Goal: Information Seeking & Learning: Learn about a topic

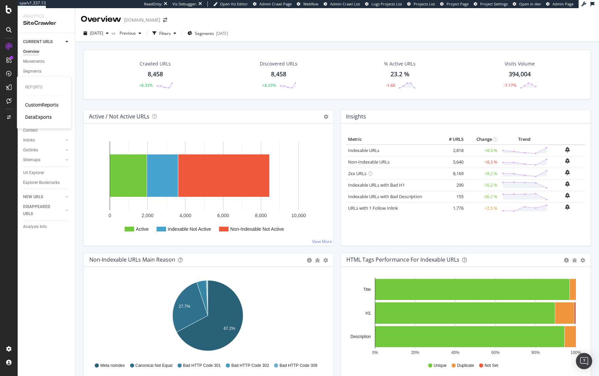
click at [35, 104] on div "CustomReports" at bounding box center [41, 105] width 33 height 7
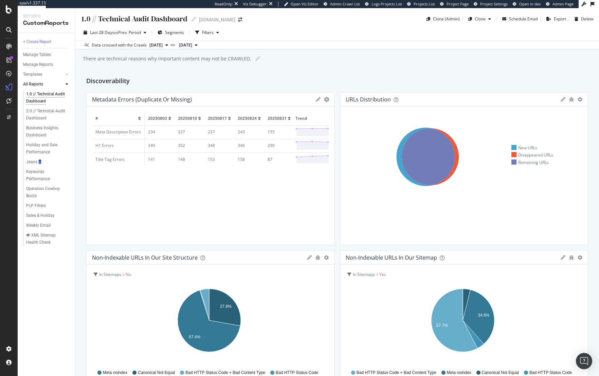
click at [345, 33] on div "Last 28 Days vs Prev. Period Segments Filters" at bounding box center [337, 34] width 524 height 14
click at [33, 192] on div "Operation Cowboy Boots" at bounding box center [45, 192] width 38 height 14
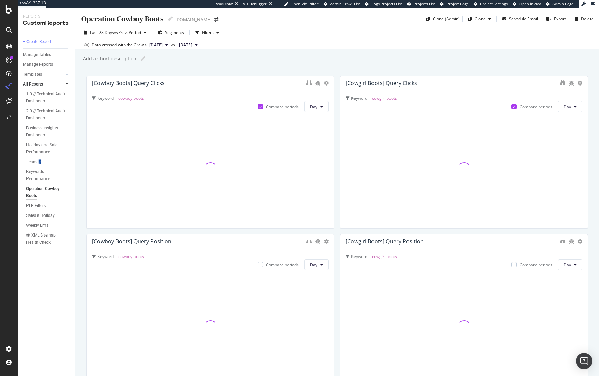
click at [117, 39] on div "Last 28 Days vs Prev. Period Segments Filters" at bounding box center [337, 34] width 524 height 14
click at [115, 34] on span "vs Prev. Period" at bounding box center [127, 33] width 27 height 6
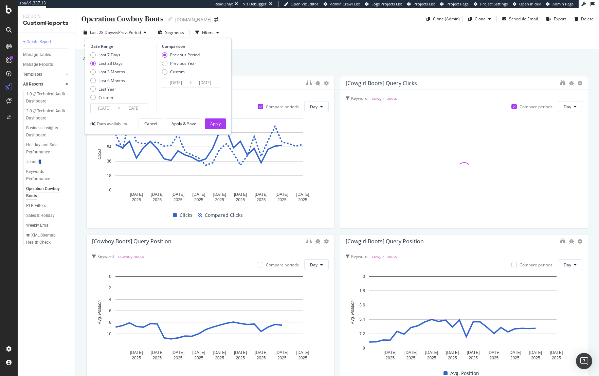
click at [107, 109] on input "[DATE]" at bounding box center [104, 109] width 27 height 10
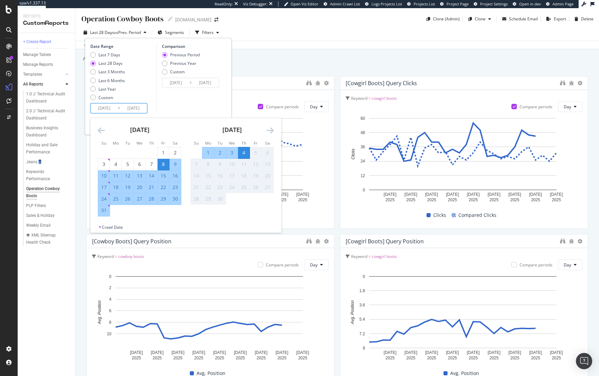
click at [102, 85] on div "Last 7 Days Last 28 Days Last 3 Months Last 6 Months Last Year Custom" at bounding box center [107, 77] width 35 height 51
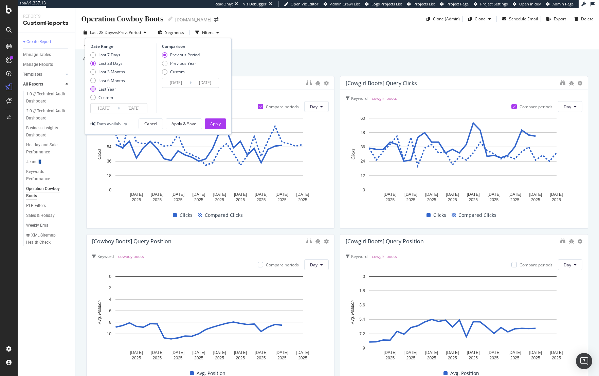
click at [103, 88] on div "Last Year" at bounding box center [107, 89] width 18 height 6
type input "[DATE]"
click at [212, 122] on div "Apply" at bounding box center [215, 124] width 11 height 6
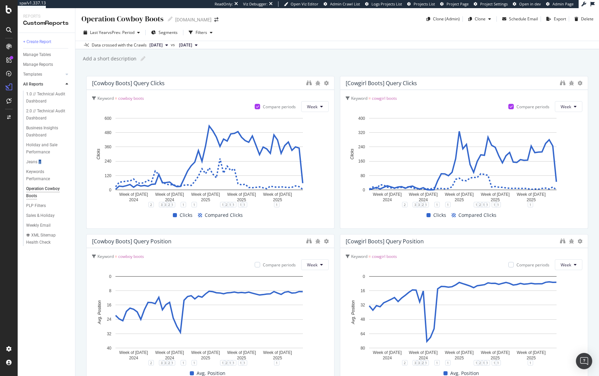
click at [344, 55] on div "Add a short description Add a short description" at bounding box center [340, 59] width 517 height 10
click at [343, 56] on div "Add a short description Add a short description" at bounding box center [340, 59] width 517 height 10
click at [312, 56] on div "Add a short description Add a short description" at bounding box center [340, 59] width 517 height 10
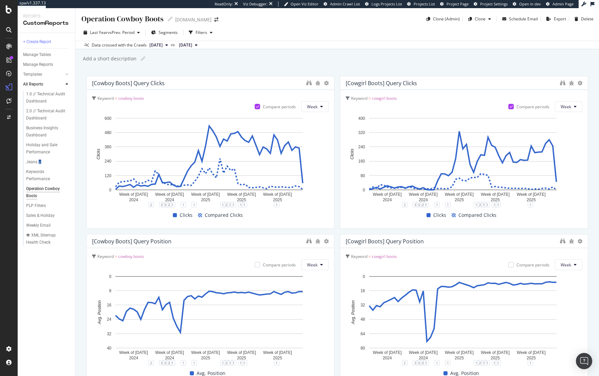
click at [313, 54] on div "Add a short description Add a short description" at bounding box center [340, 59] width 517 height 10
click at [31, 162] on div "Jeans👖" at bounding box center [34, 162] width 16 height 7
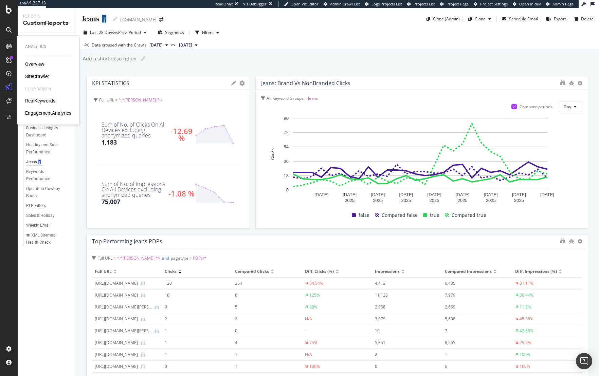
click at [42, 77] on div "SiteCrawler" at bounding box center [37, 76] width 24 height 7
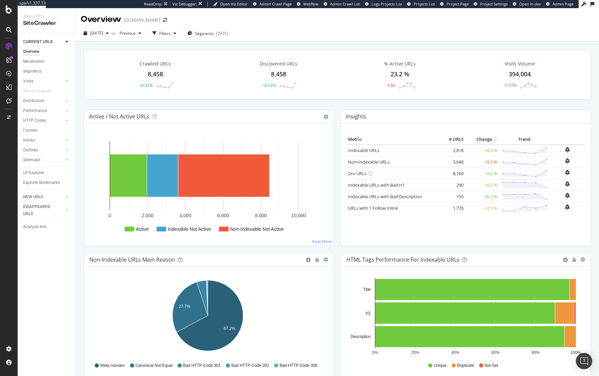
click at [412, 36] on div "[DATE] vs Previous Filters Segments [DATE]" at bounding box center [337, 35] width 524 height 14
click at [431, 42] on div "Crawled URLs 8,458 +8.33% Discovered URLs 8,458 +8.33% % Active URLs 23.2 % -1.…" at bounding box center [337, 226] width 524 height 368
click at [227, 184] on rect "A chart." at bounding box center [223, 176] width 91 height 42
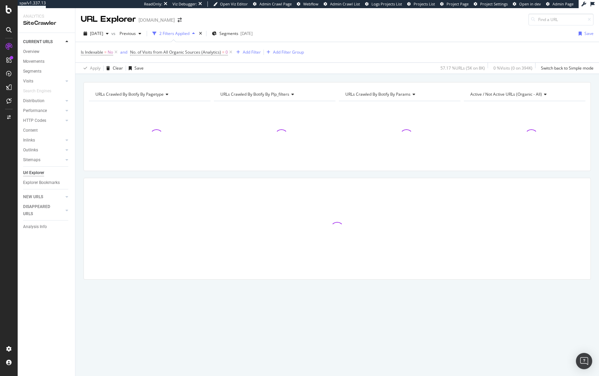
click at [227, 175] on div "URLs Crawled By Botify By pagetype Chart (by Value) Table Expand Export as CSV …" at bounding box center [337, 192] width 524 height 221
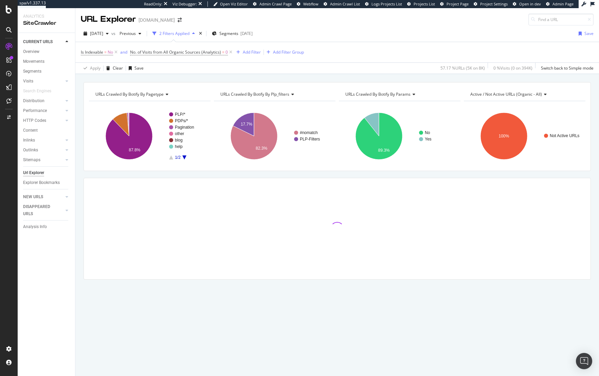
click at [227, 174] on div "URLs Crawled By Botify By pagetype Chart (by Value) Table Expand Export as CSV …" at bounding box center [337, 192] width 524 height 221
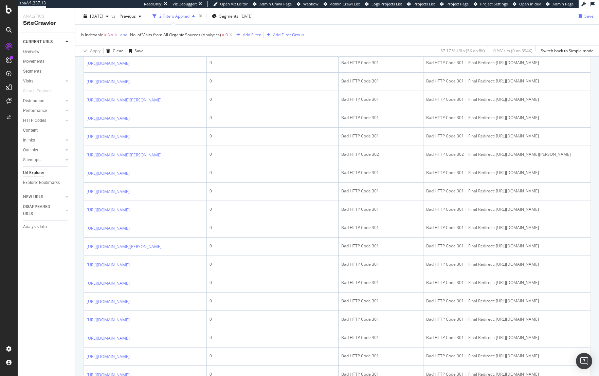
scroll to position [637, 0]
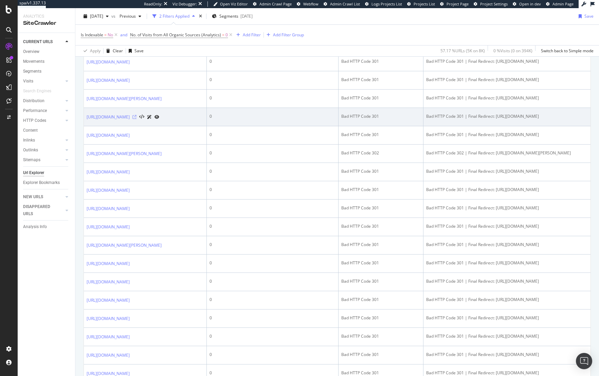
click at [137, 119] on icon at bounding box center [134, 117] width 4 height 4
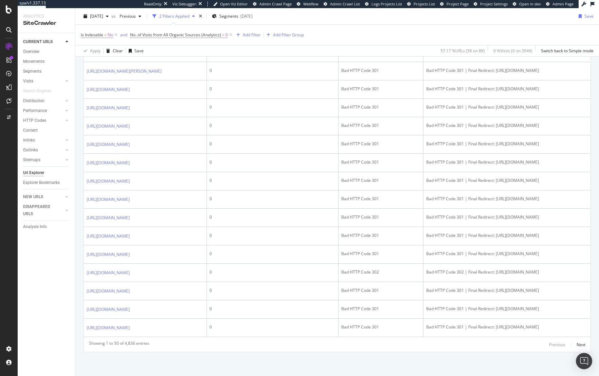
scroll to position [980, 0]
click at [577, 344] on div "Next" at bounding box center [581, 345] width 9 height 6
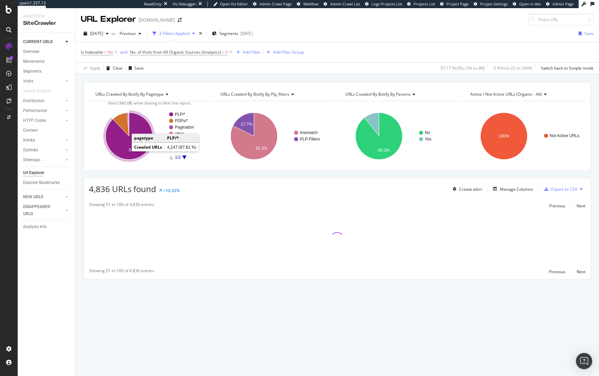
click at [122, 144] on icon "A chart." at bounding box center [129, 136] width 47 height 47
